Goal: Task Accomplishment & Management: Manage account settings

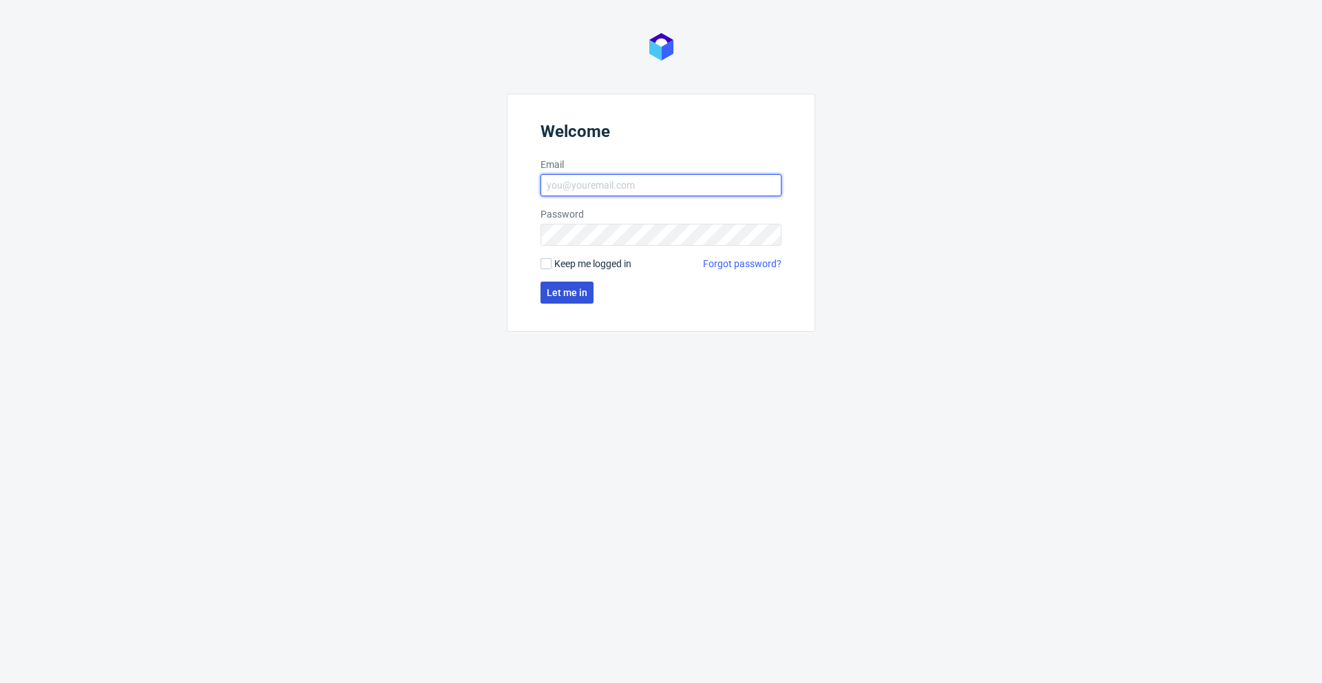
type input "mateusz.szula@packhelp.com"
click at [581, 293] on span "Let me in" at bounding box center [567, 293] width 41 height 10
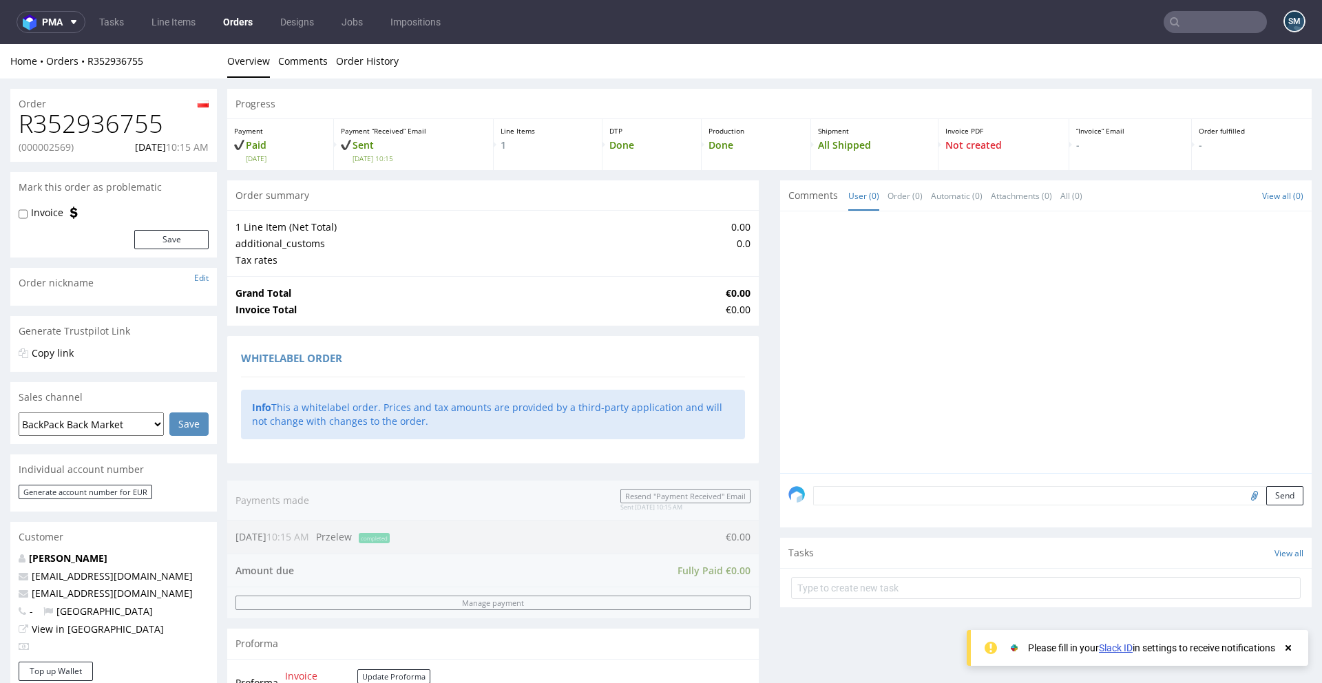
click at [63, 149] on p "(000002569)" at bounding box center [46, 147] width 55 height 14
copy p "000002569"
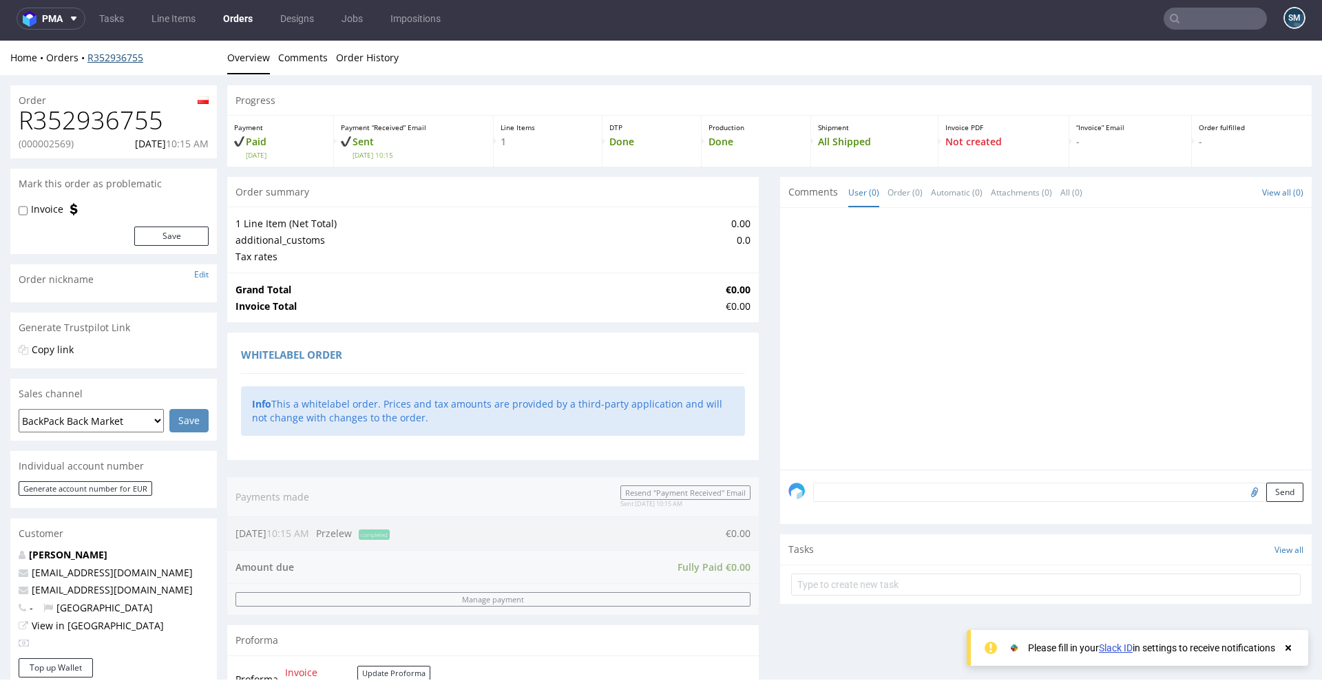
click at [129, 56] on link "R352936755" at bounding box center [115, 57] width 56 height 13
click at [291, 23] on link "Designs" at bounding box center [297, 19] width 50 height 22
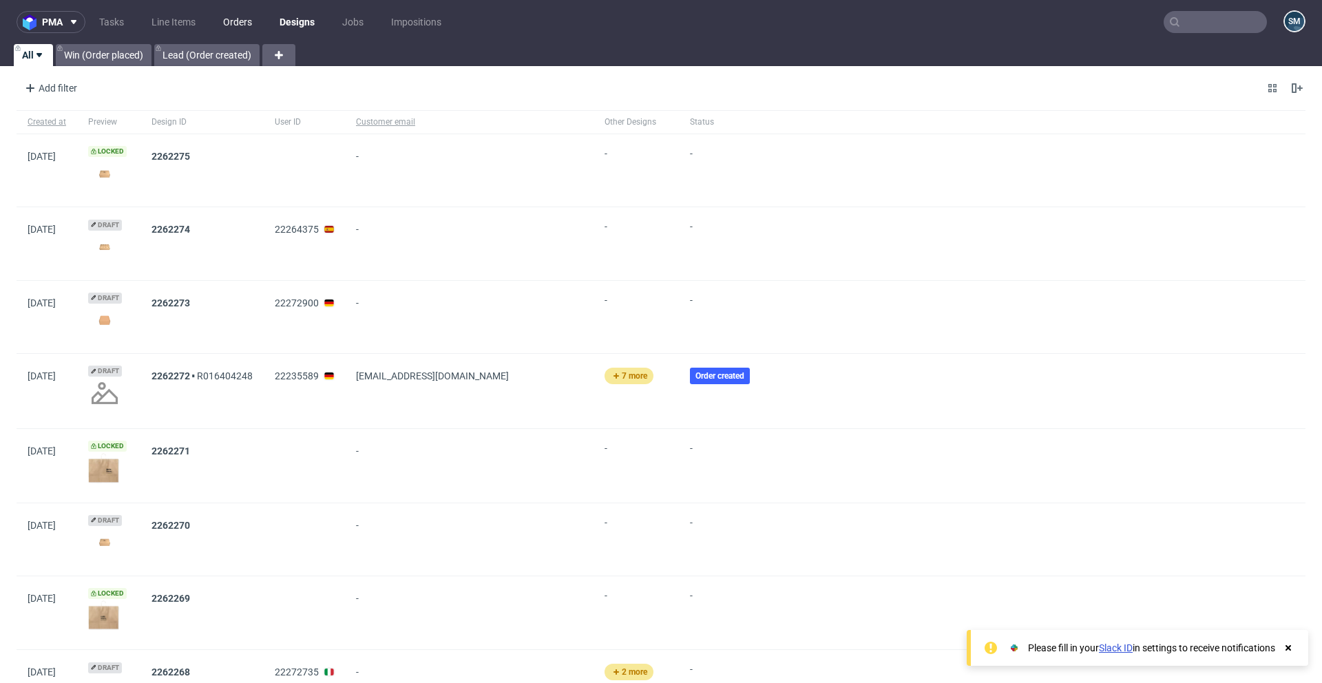
click at [247, 19] on link "Orders" at bounding box center [237, 22] width 45 height 22
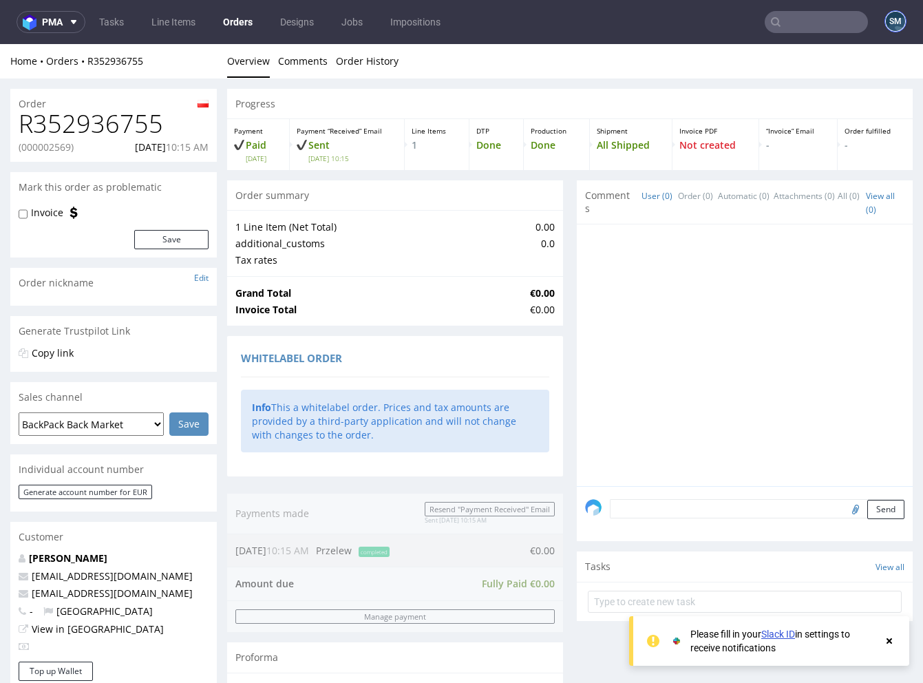
click at [890, 21] on figcaption "SM" at bounding box center [895, 21] width 19 height 19
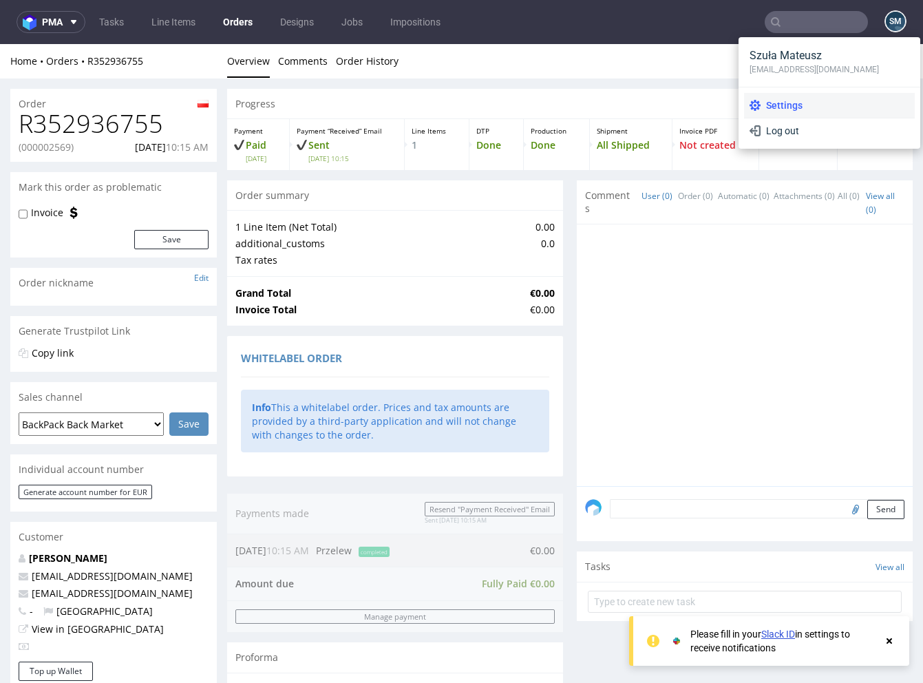
click at [773, 102] on span "Settings" at bounding box center [835, 105] width 149 height 14
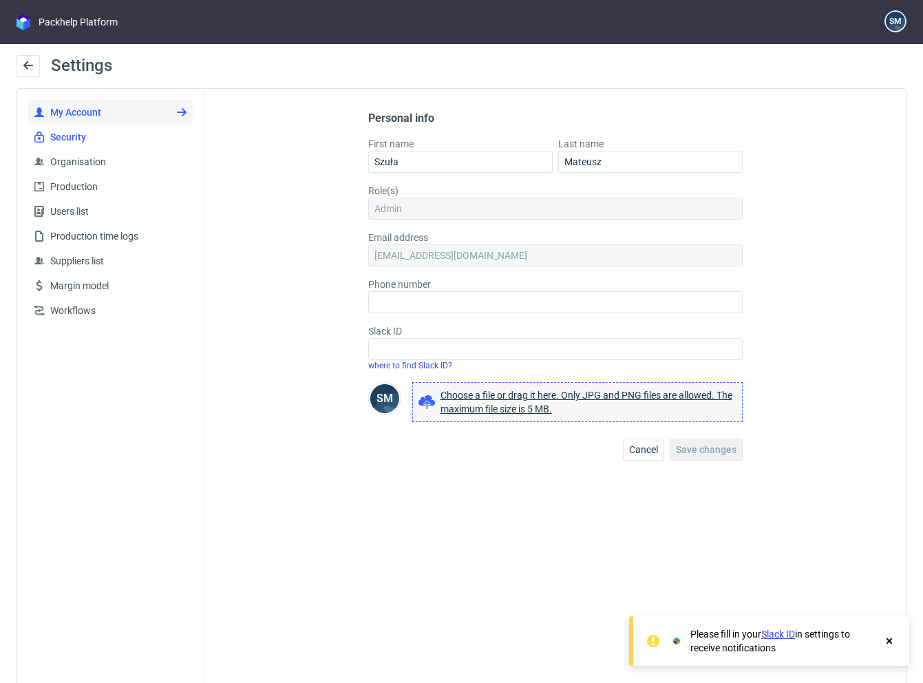
click at [121, 138] on span "Security" at bounding box center [116, 137] width 143 height 14
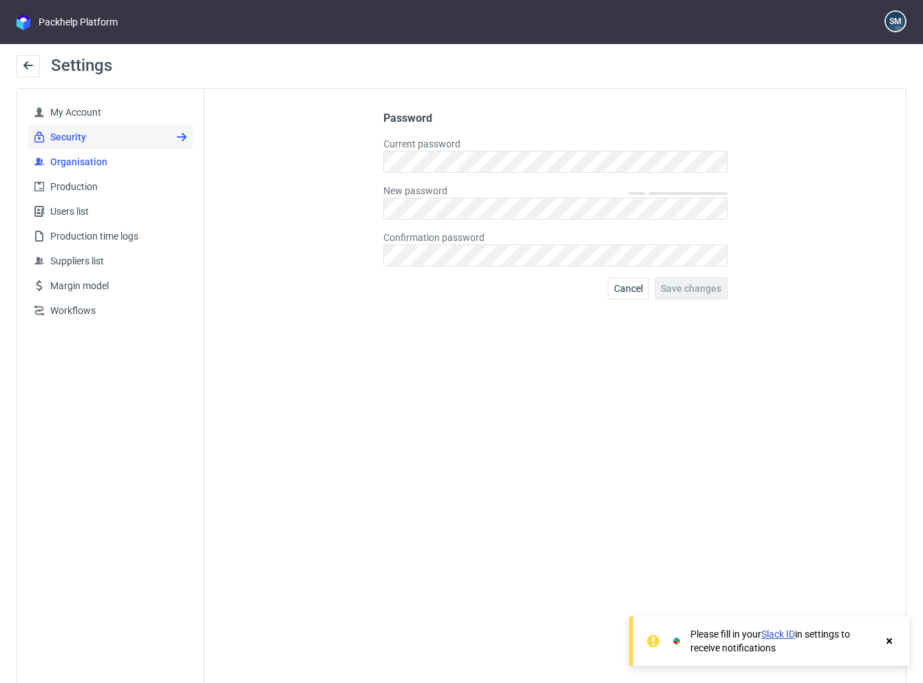
click at [113, 149] on link "Organisation" at bounding box center [110, 161] width 165 height 25
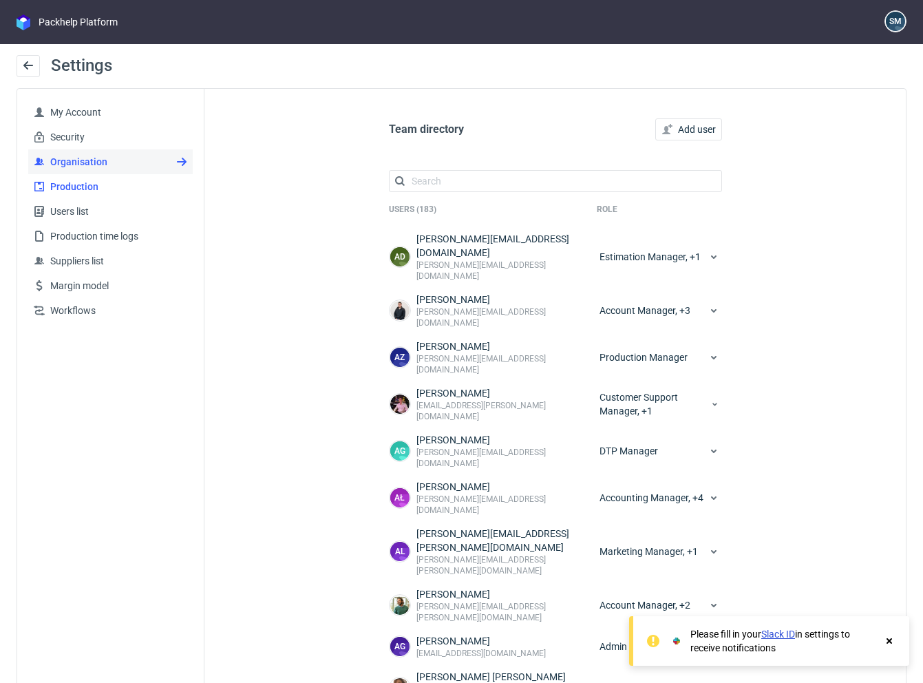
click at [112, 185] on span "Production" at bounding box center [116, 187] width 143 height 14
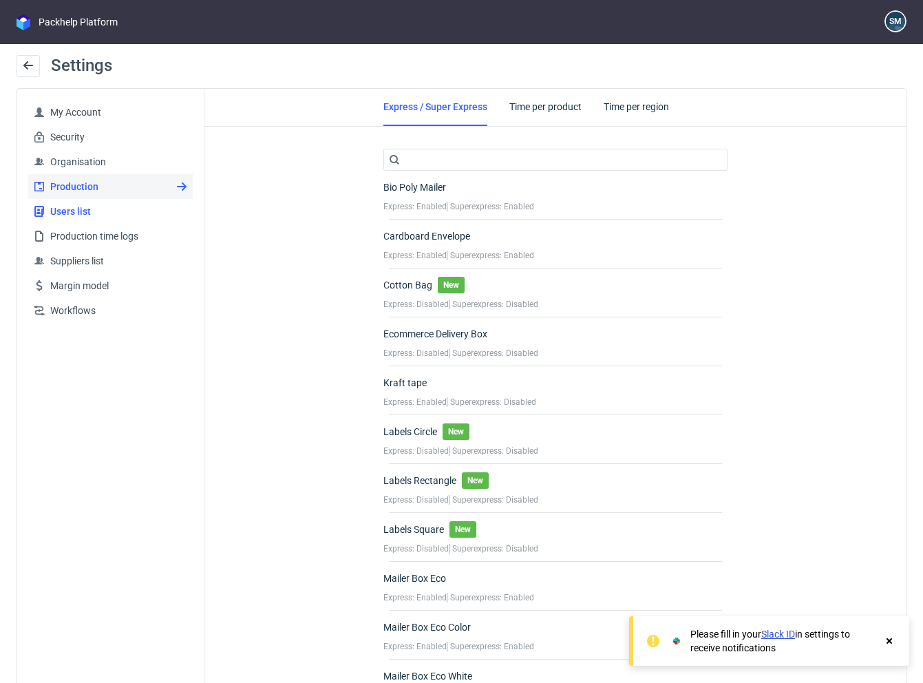
click at [107, 202] on link "Users list" at bounding box center [110, 211] width 165 height 25
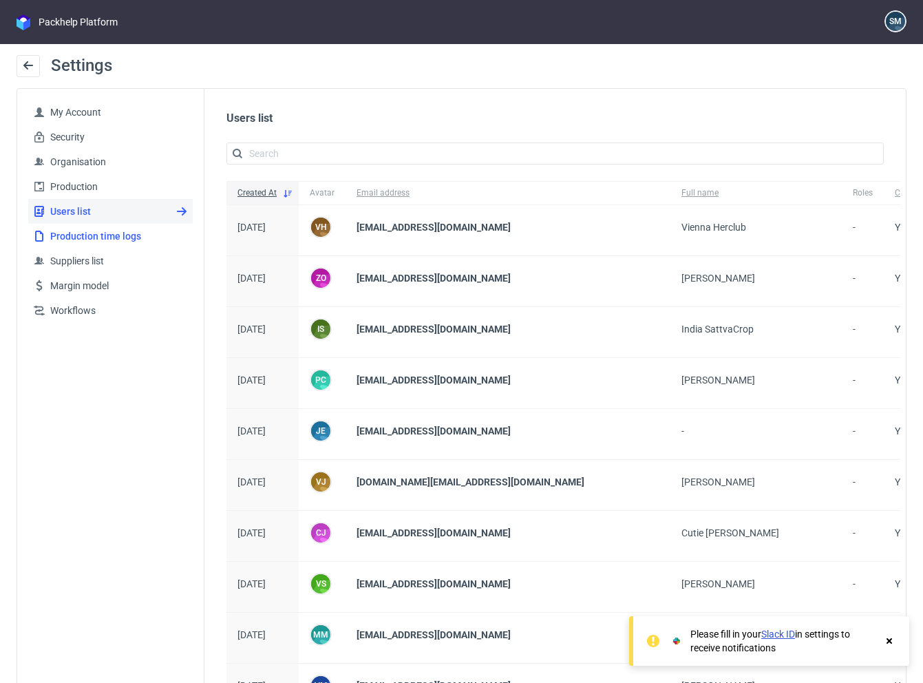
click at [114, 227] on link "Production time logs" at bounding box center [110, 236] width 165 height 25
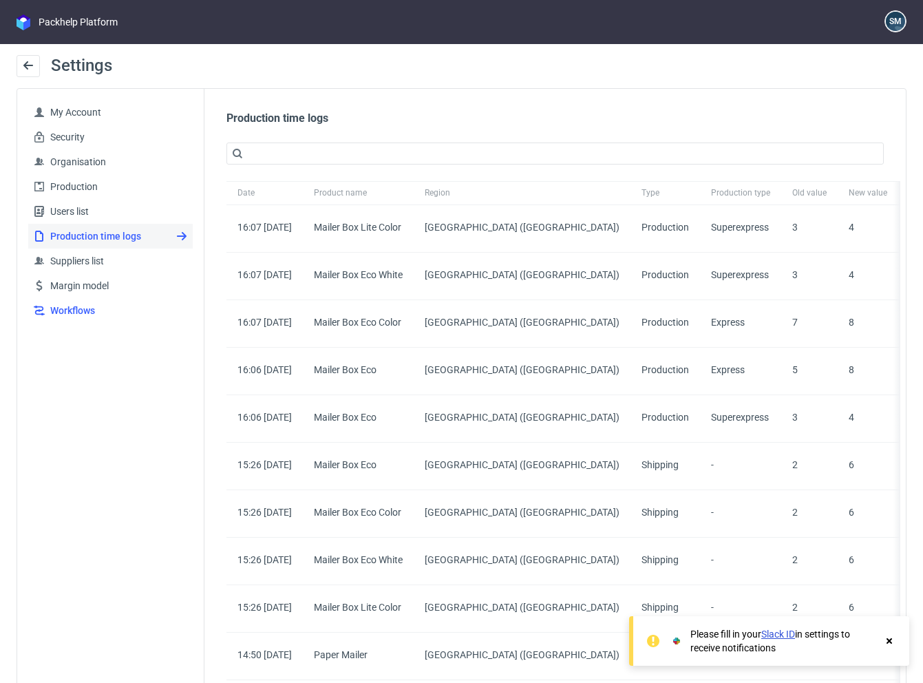
click at [104, 308] on span "Workflows" at bounding box center [116, 311] width 143 height 14
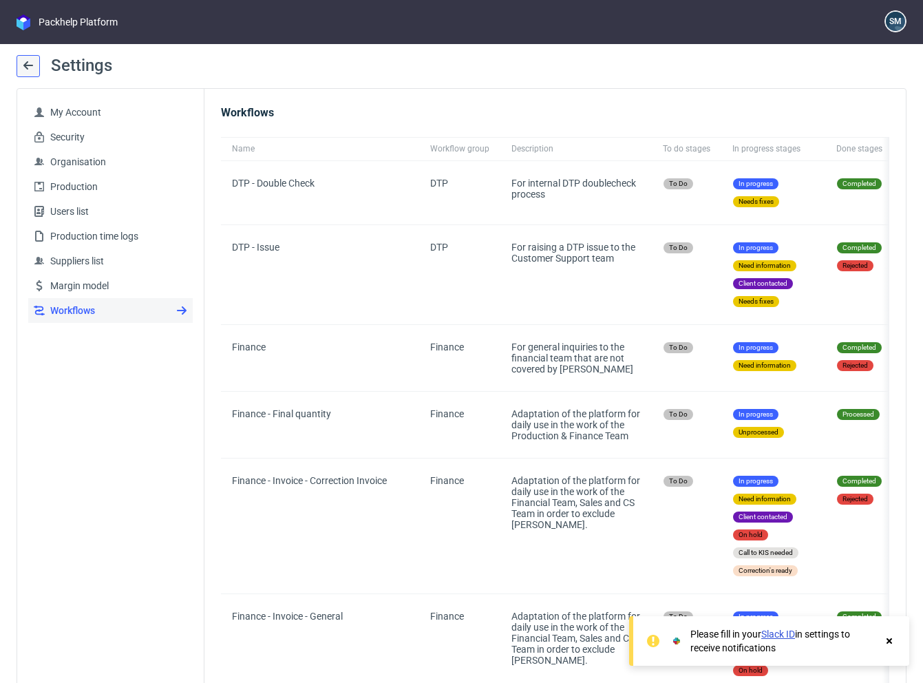
click at [30, 65] on use at bounding box center [28, 65] width 10 height 8
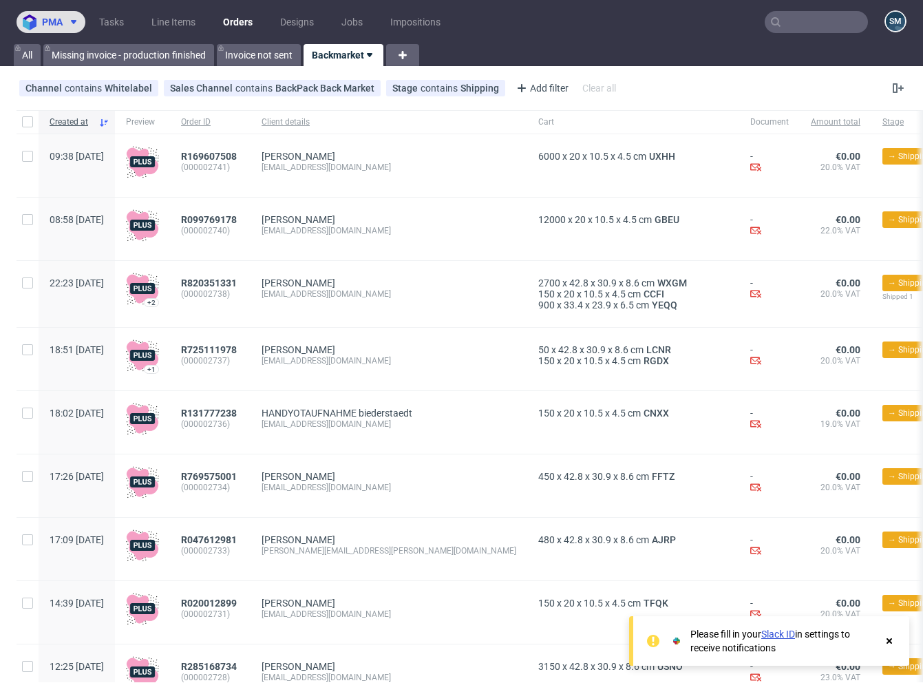
click at [67, 14] on button "pma" at bounding box center [51, 22] width 69 height 22
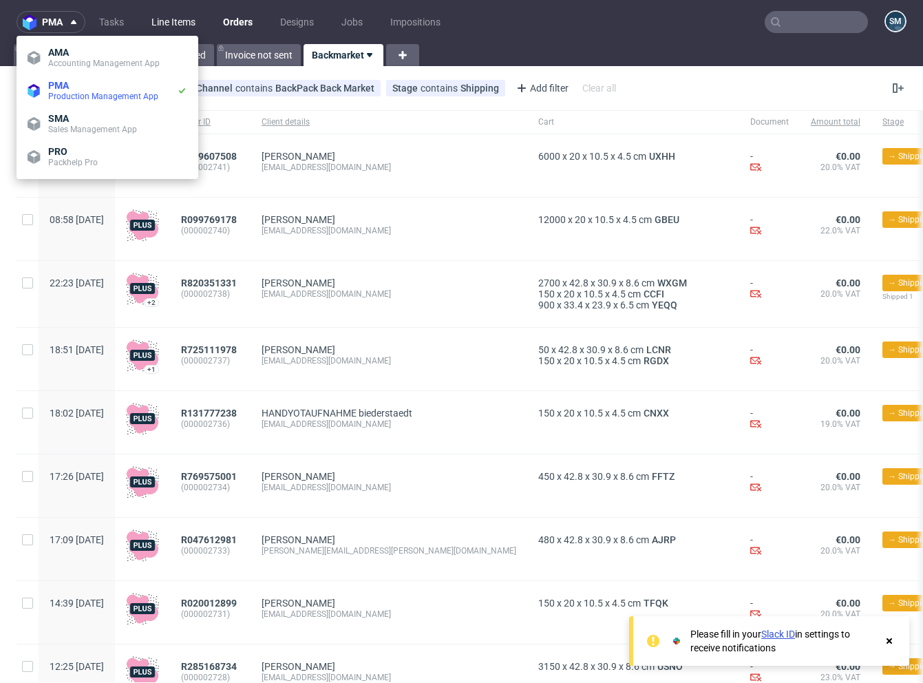
click at [162, 29] on link "Line Items" at bounding box center [173, 22] width 61 height 22
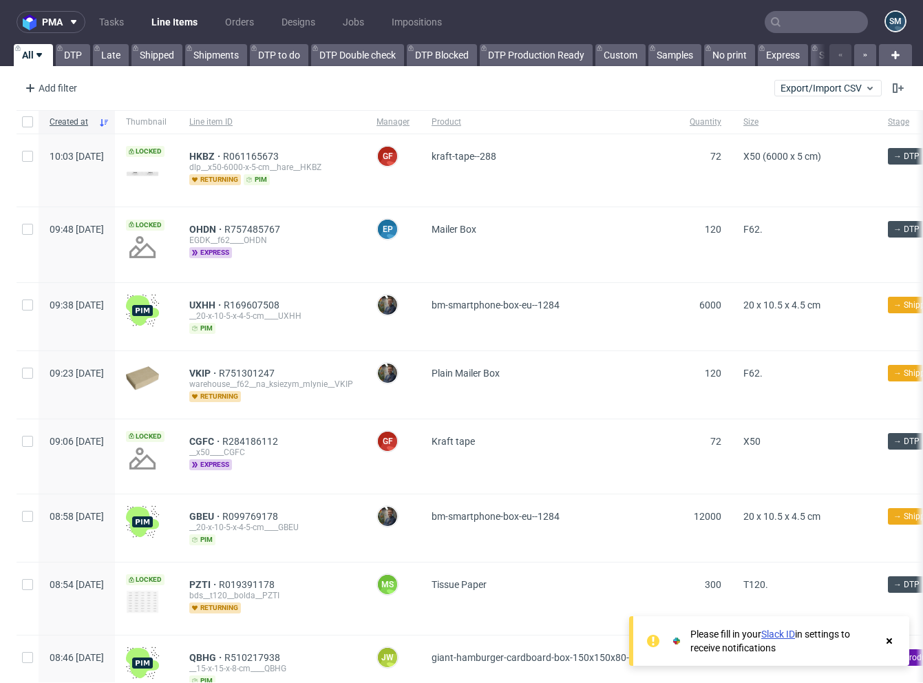
click at [220, 32] on ul "Tasks Line Items Orders Designs Jobs Impositions" at bounding box center [270, 22] width 370 height 22
click at [222, 24] on link "Orders" at bounding box center [239, 22] width 45 height 22
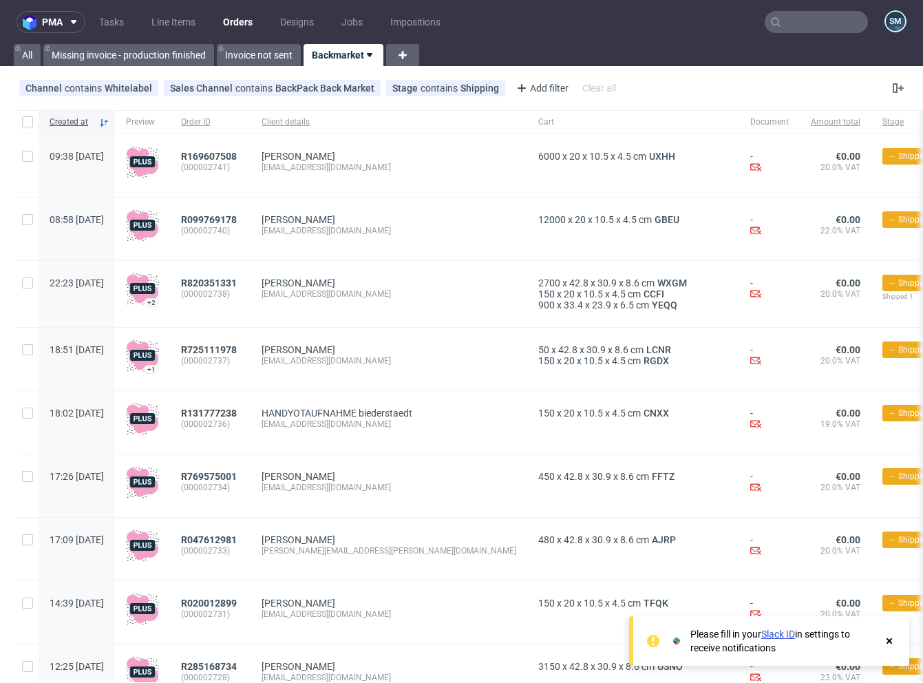
click at [601, 37] on nav "pma Tasks Line Items Orders Designs Jobs Impositions SM" at bounding box center [461, 22] width 923 height 44
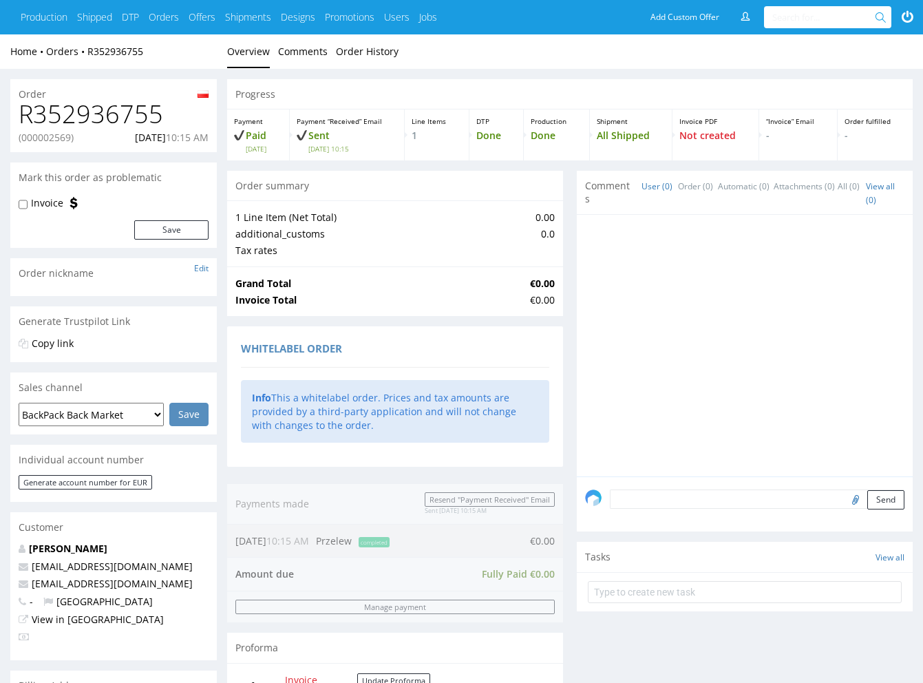
click at [722, 47] on ul "Overview Comments Order History" at bounding box center [570, 52] width 686 height 14
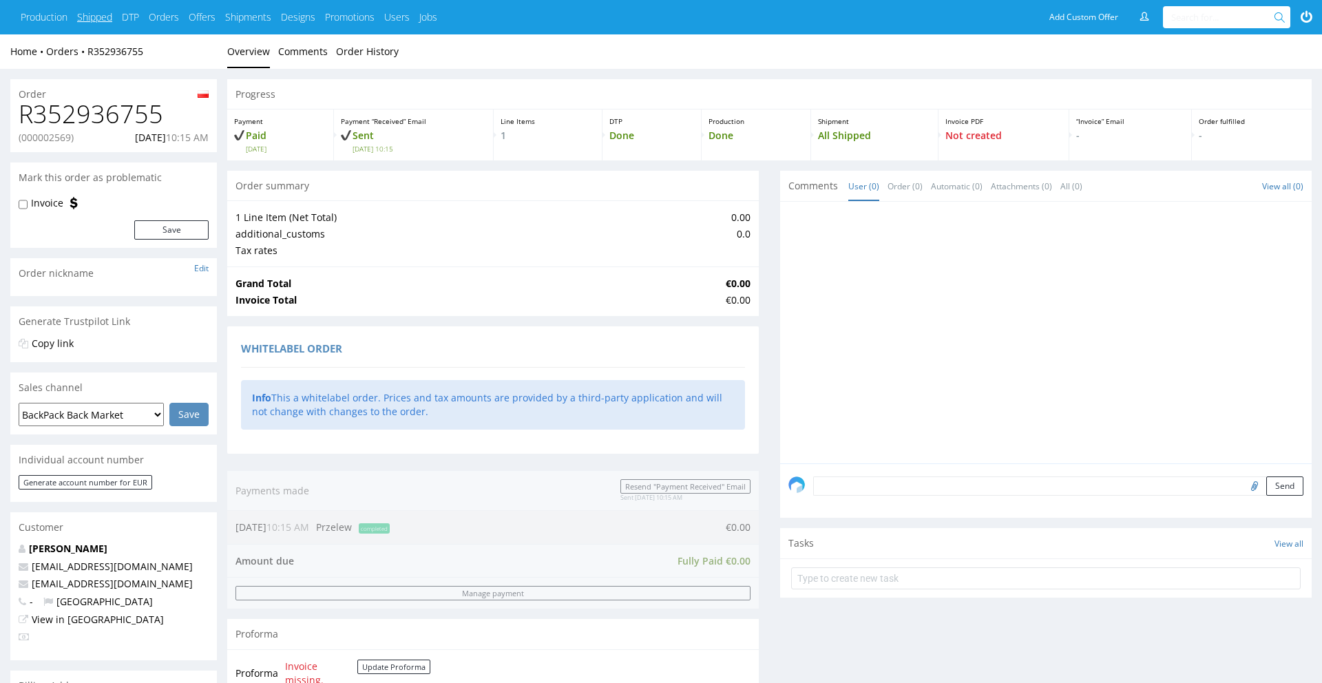
click at [88, 21] on link "Shipped" at bounding box center [94, 17] width 35 height 14
click at [97, 119] on h1 "R352936755" at bounding box center [114, 115] width 190 height 28
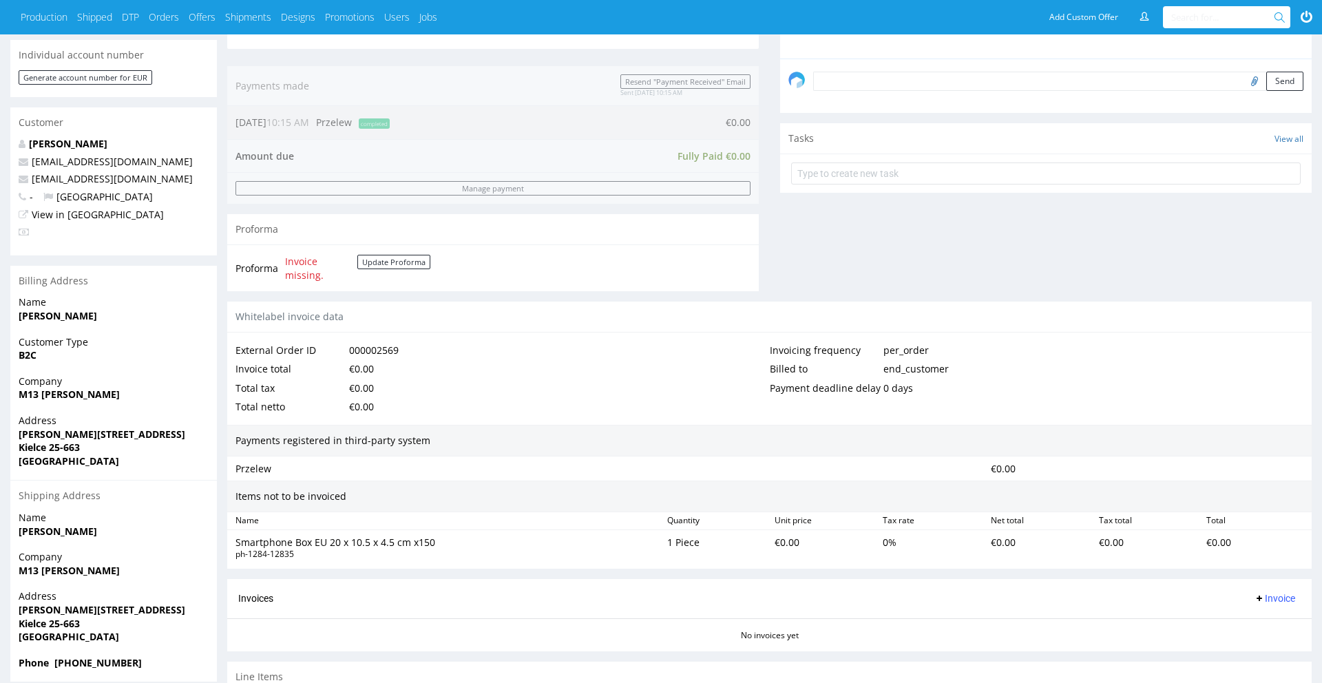
scroll to position [508, 0]
